Goal: Browse casually

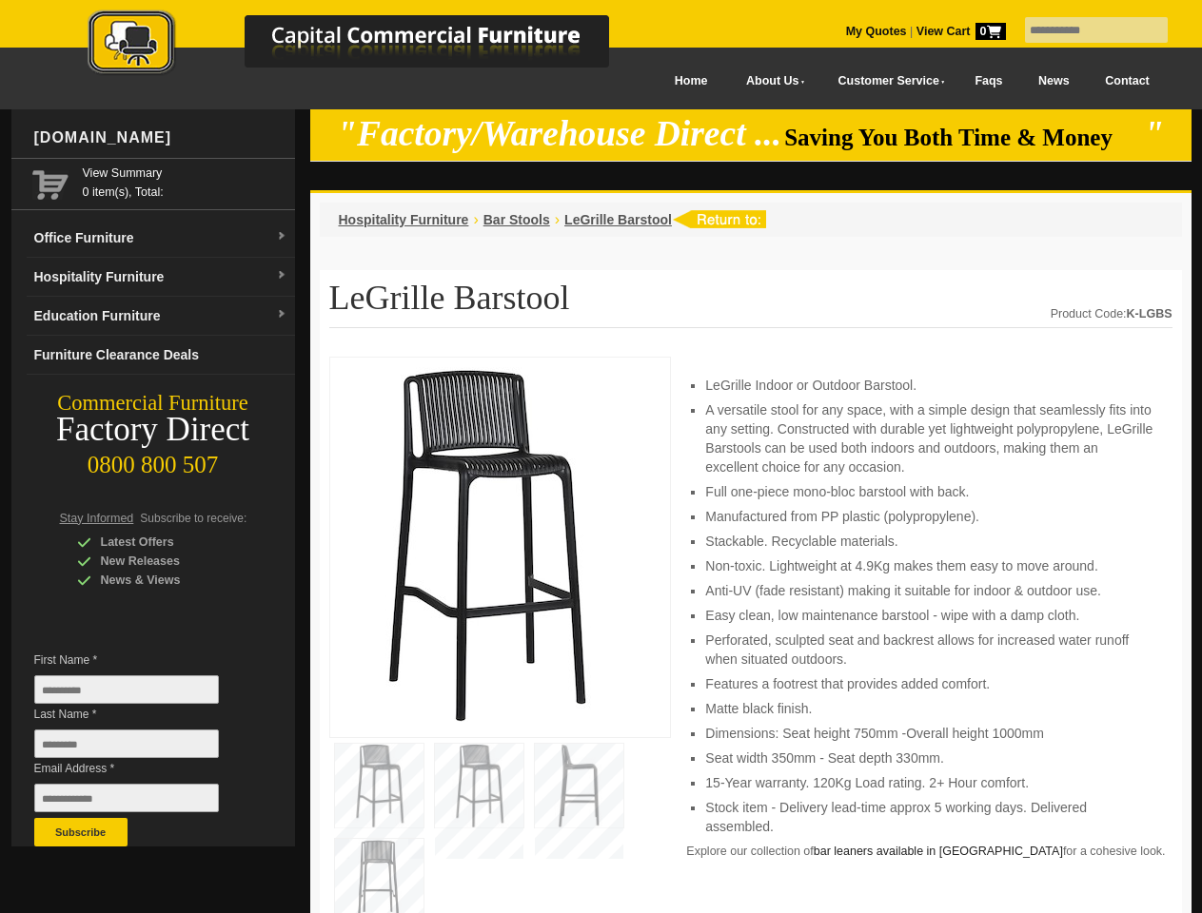
click at [1084, 30] on input "text" at bounding box center [1096, 30] width 143 height 26
click at [141, 749] on input "Last Name *" at bounding box center [126, 744] width 185 height 29
click at [81, 833] on button "Subscribe" at bounding box center [80, 832] width 93 height 29
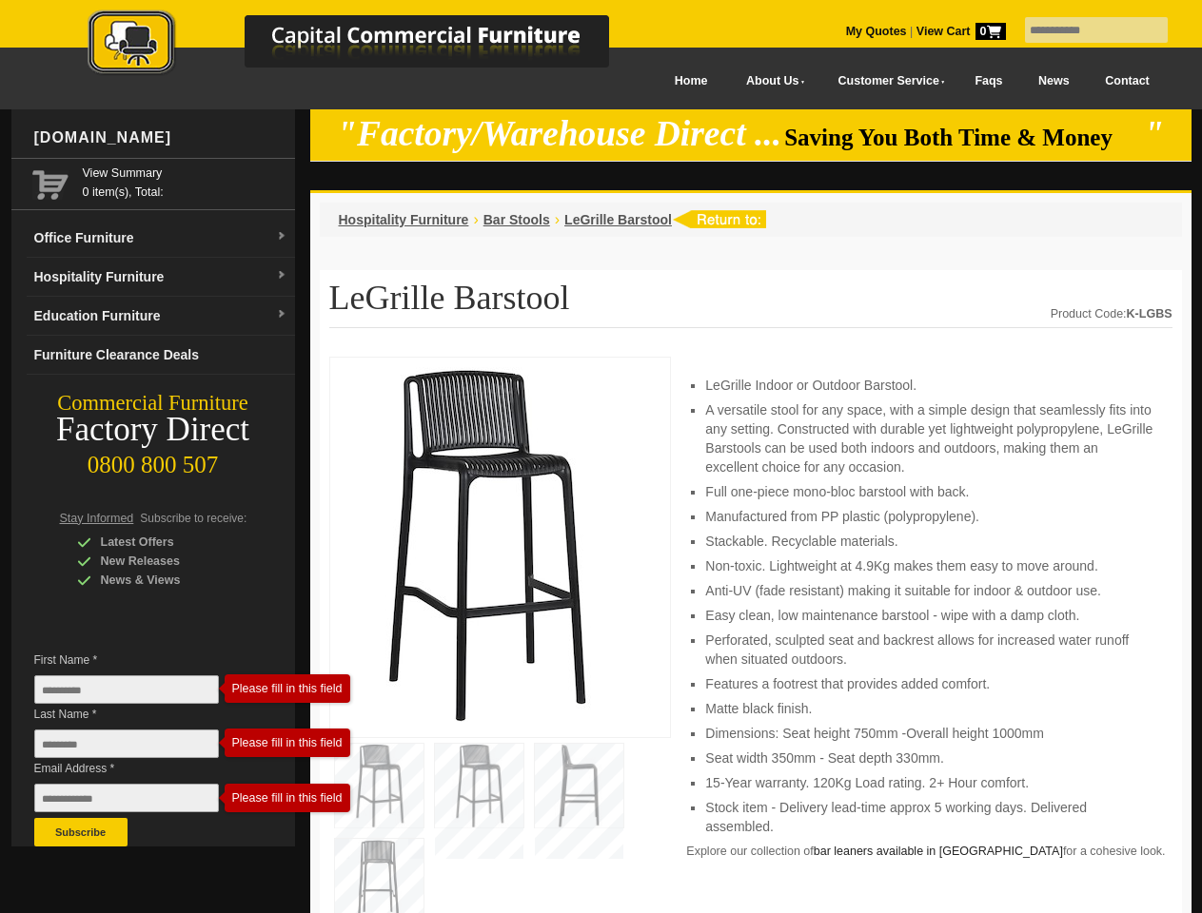
click at [751, 636] on li "Perforated, sculpted seat and backrest allows for increased water runoff when s…" at bounding box center [928, 650] width 447 height 38
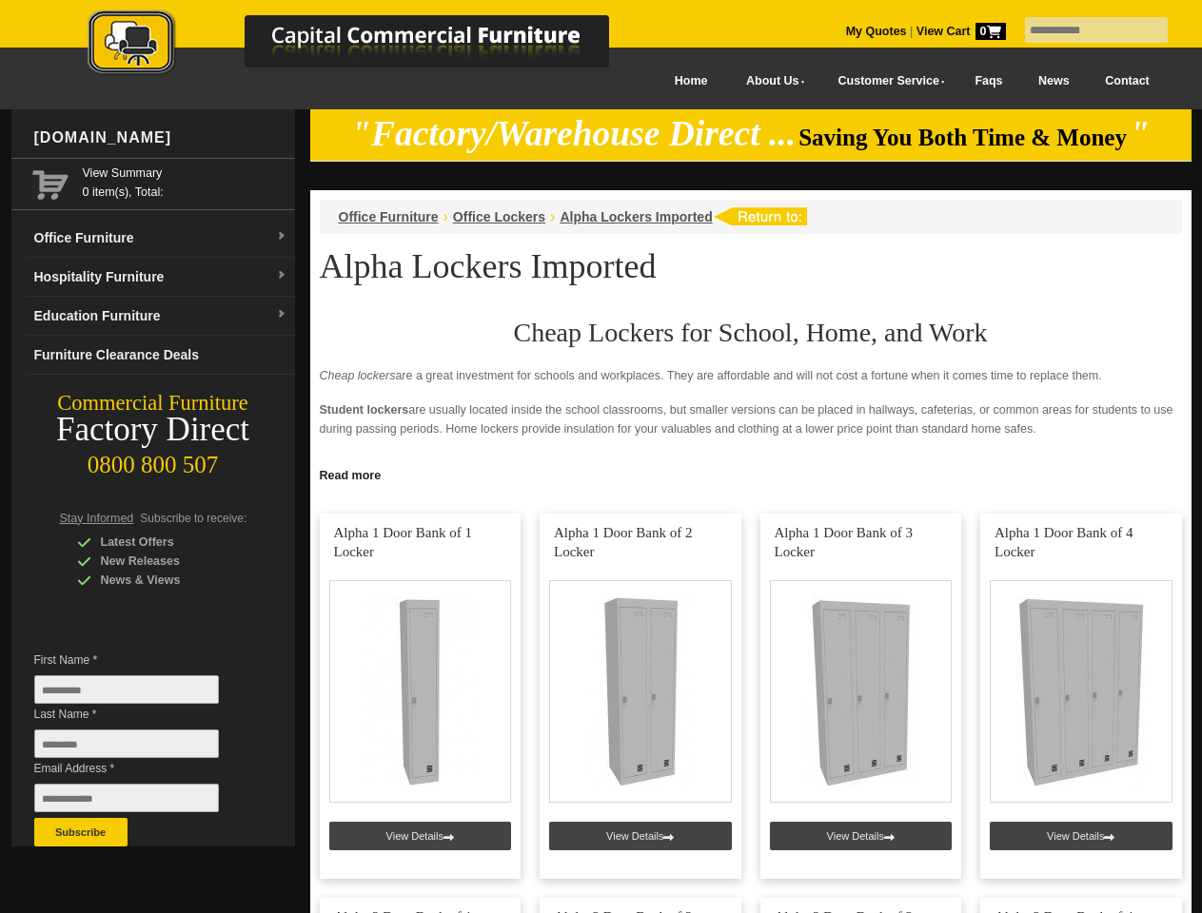
click at [1084, 30] on input "text" at bounding box center [1096, 30] width 143 height 26
click at [141, 749] on input "Last Name *" at bounding box center [126, 744] width 185 height 29
click at [81, 833] on button "Subscribe" at bounding box center [80, 832] width 93 height 29
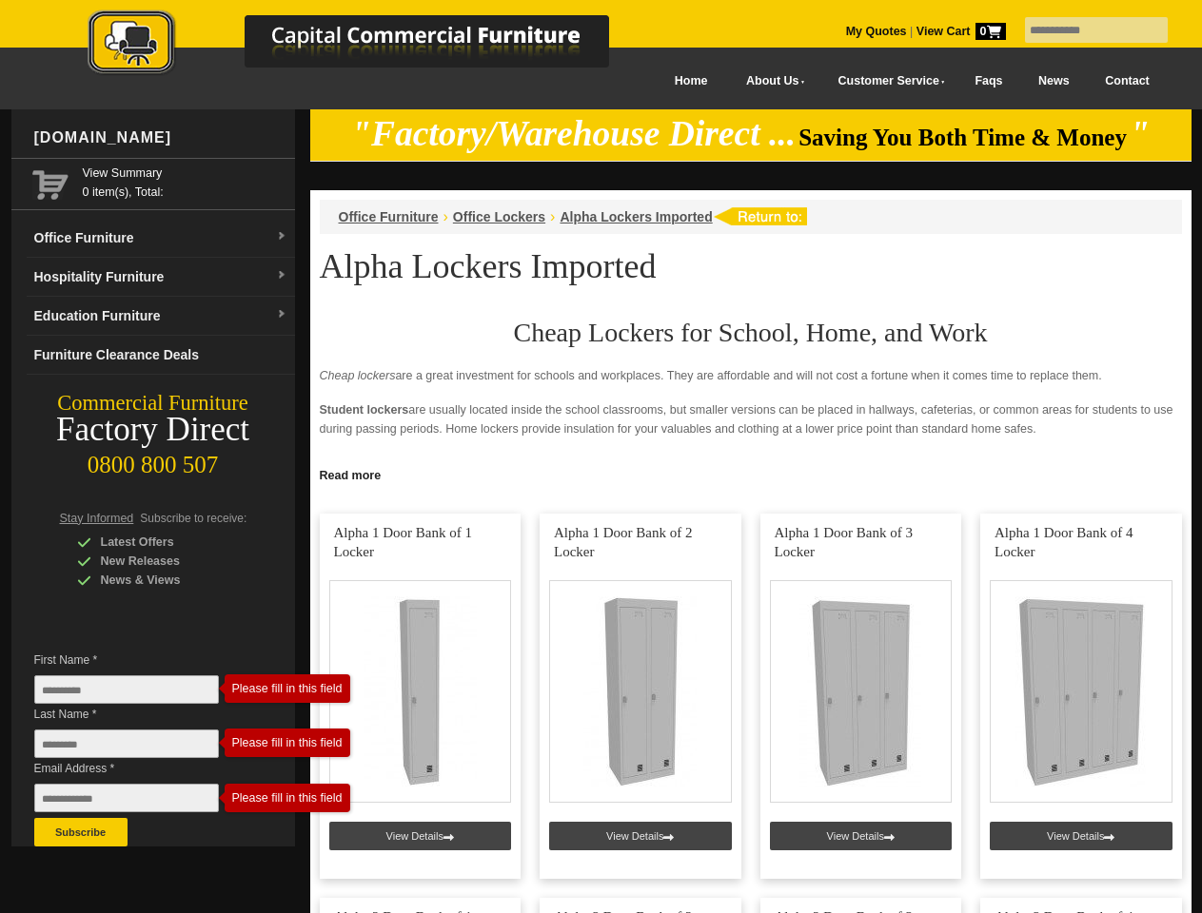
click at [751, 474] on link "Read more" at bounding box center [750, 474] width 881 height 24
